Goal: Check status: Check status

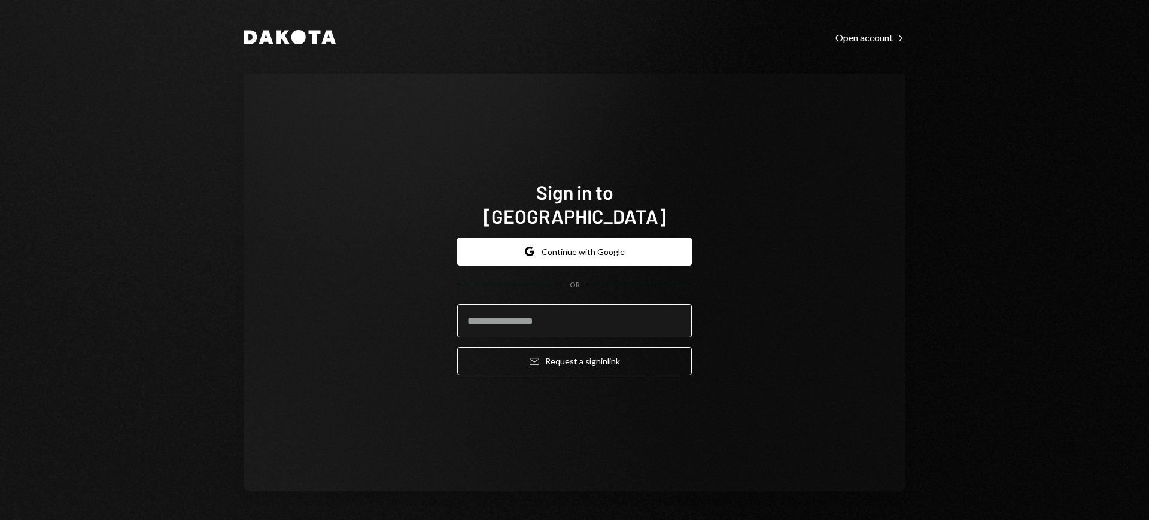
click at [570, 309] on input "email" at bounding box center [574, 321] width 235 height 34
click at [0, 519] on com-1password-button at bounding box center [0, 520] width 0 height 0
type input "**********"
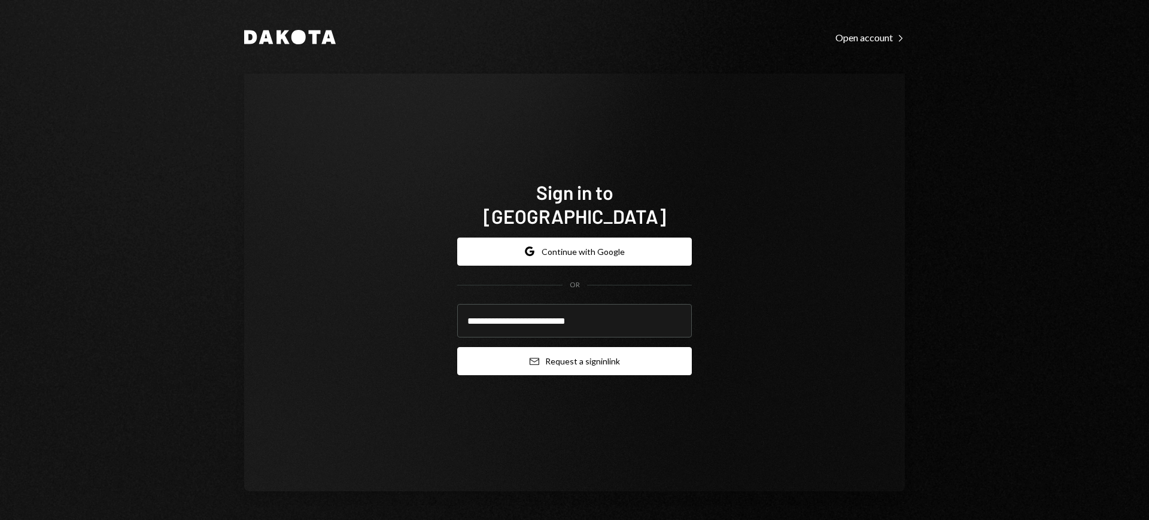
click at [569, 348] on button "Email Request a sign in link" at bounding box center [574, 361] width 235 height 28
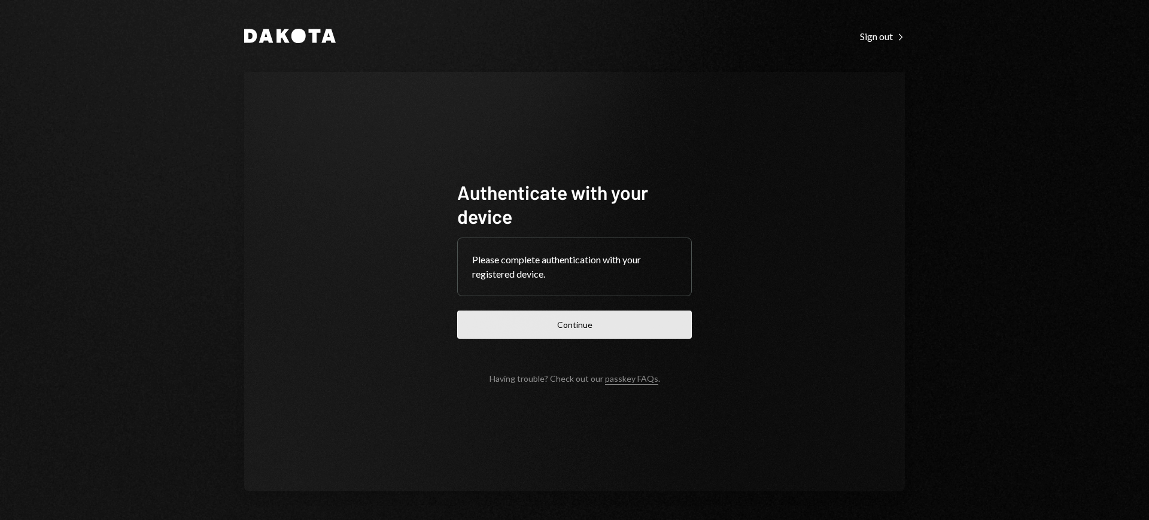
click at [611, 324] on button "Continue" at bounding box center [574, 325] width 235 height 28
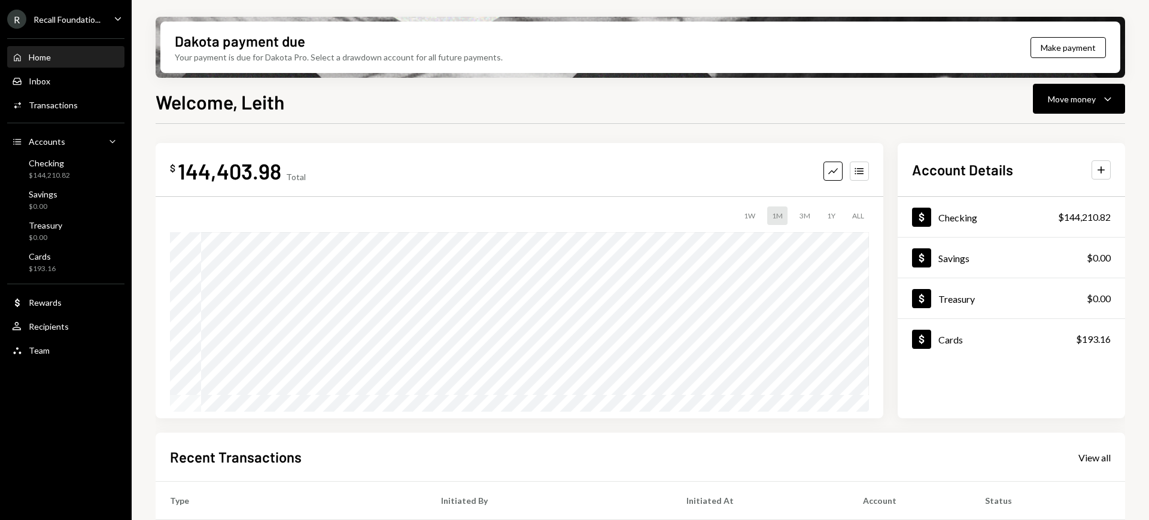
click at [110, 16] on div "R Recall Foundatio... Caret Down" at bounding box center [66, 19] width 132 height 19
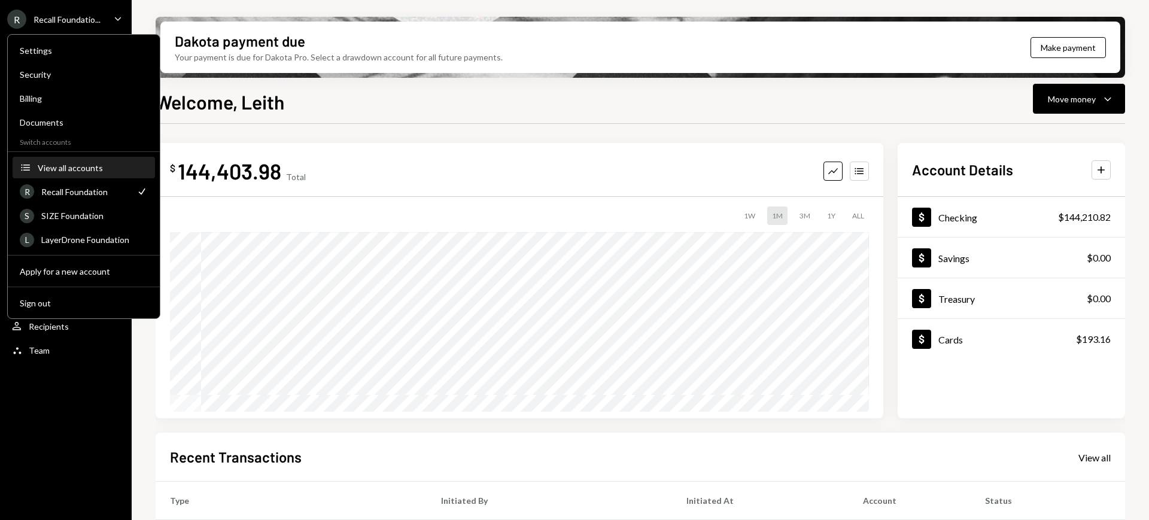
click at [111, 172] on div "View all accounts" at bounding box center [93, 168] width 110 height 10
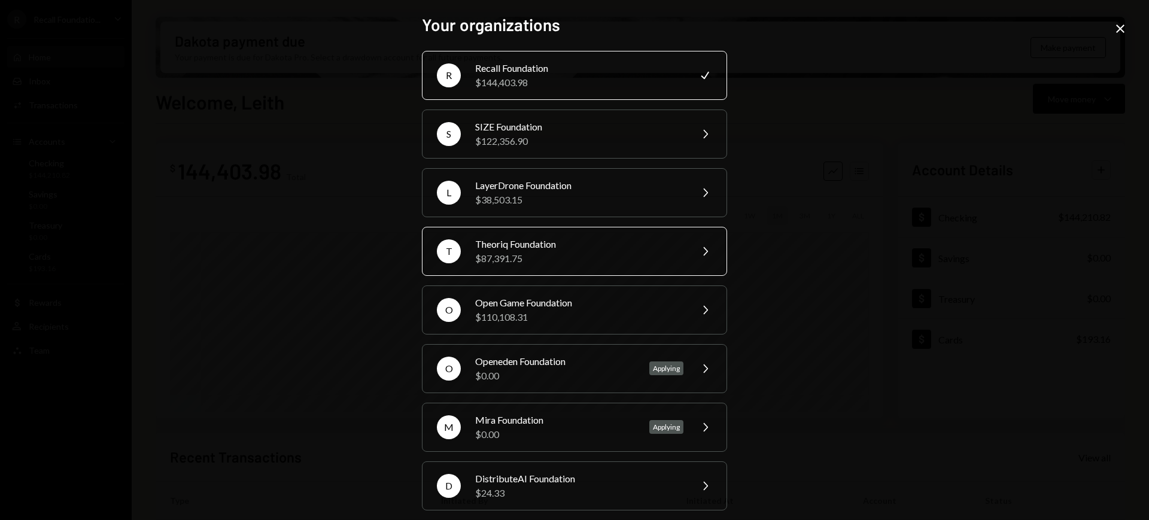
click at [607, 256] on div "$87,391.75" at bounding box center [579, 258] width 208 height 14
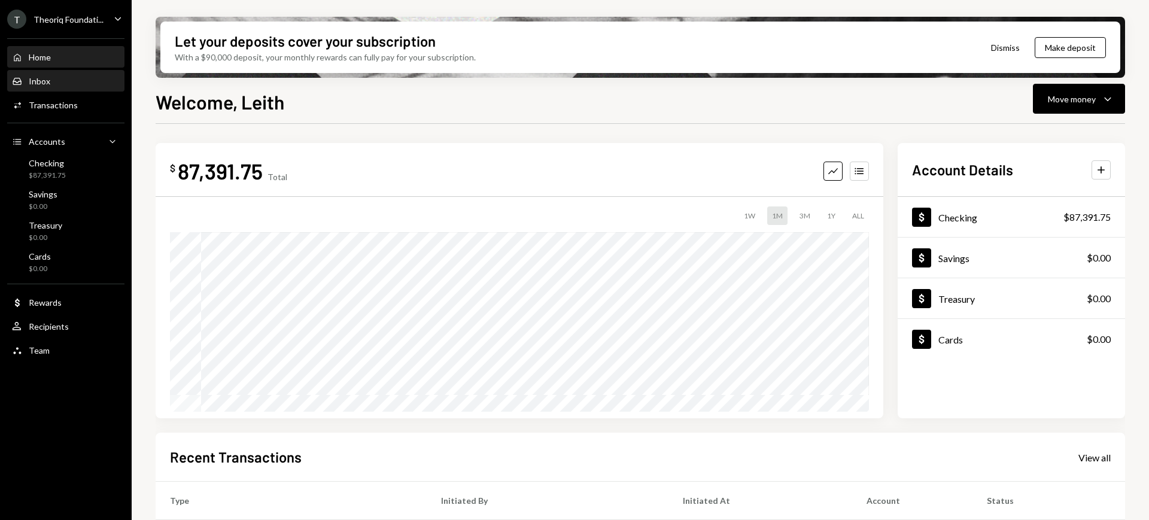
click at [104, 83] on div "Inbox Inbox" at bounding box center [66, 81] width 108 height 11
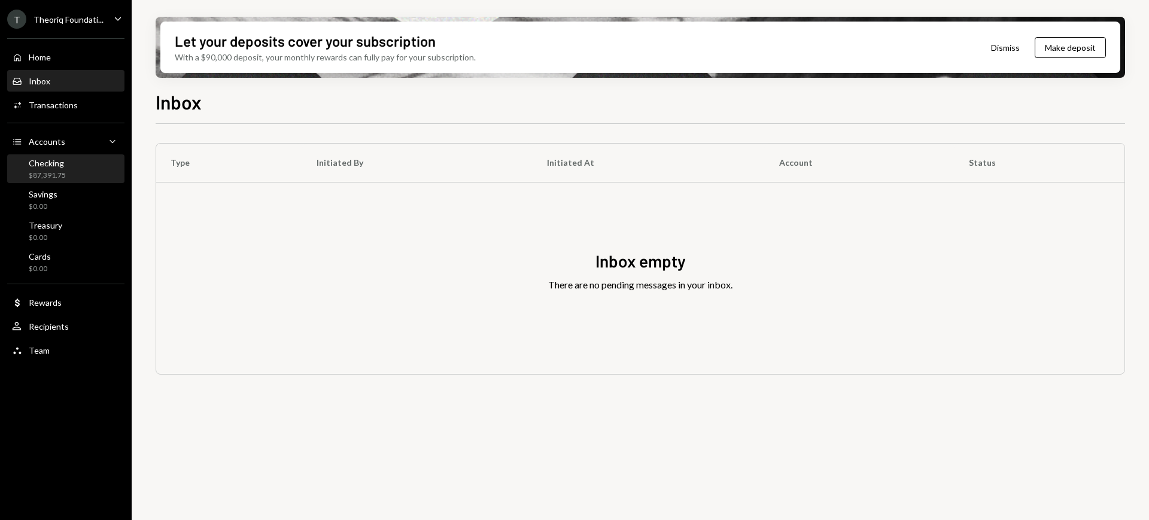
click at [79, 166] on div "Checking $87,391.75" at bounding box center [66, 169] width 108 height 23
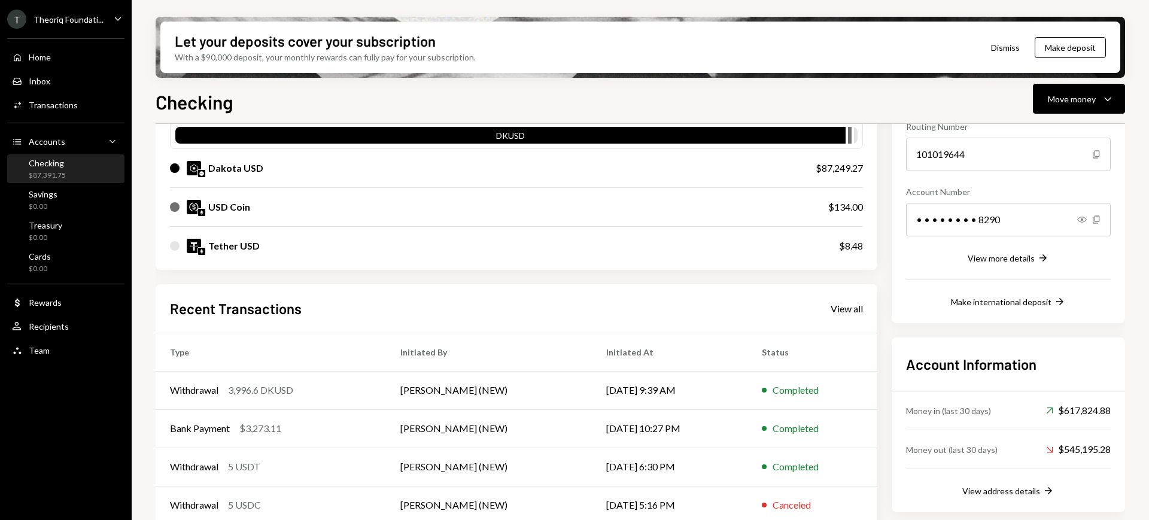
scroll to position [127, 0]
click at [556, 382] on td "[PERSON_NAME] (NEW)" at bounding box center [489, 391] width 206 height 38
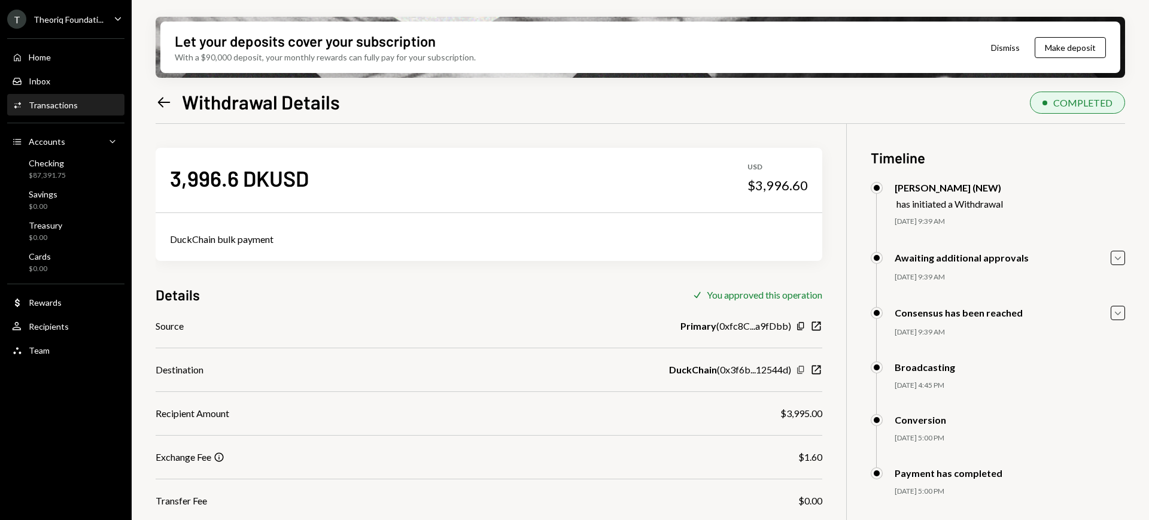
click at [803, 369] on icon "button" at bounding box center [800, 370] width 7 height 8
